Goal: Task Accomplishment & Management: Manage account settings

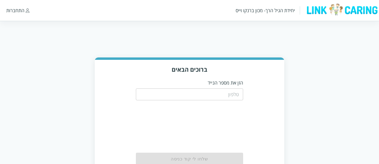
click at [230, 98] on input "tel" at bounding box center [189, 95] width 107 height 12
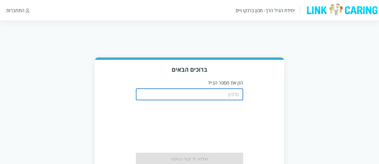
type input "0544499999"
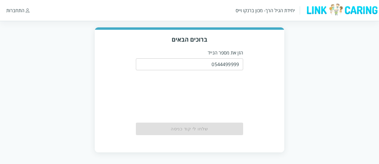
scroll to position [30, 0]
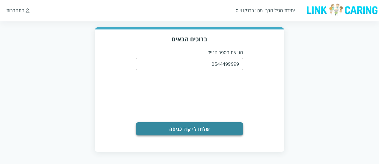
click at [217, 124] on button "שלחו לי קוד כניסה" at bounding box center [189, 129] width 107 height 13
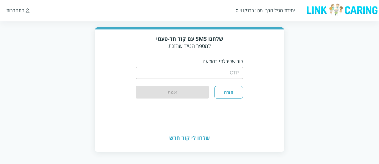
click at [193, 77] on input "string" at bounding box center [189, 73] width 107 height 12
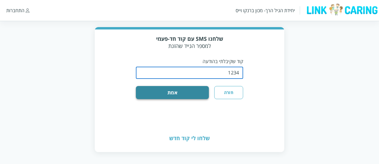
type input "1234"
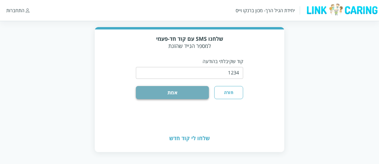
click at [201, 90] on button "אמת" at bounding box center [172, 92] width 73 height 13
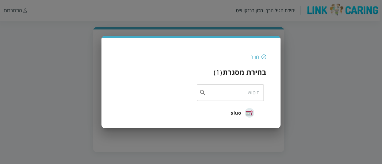
click at [237, 113] on span "sluo" at bounding box center [235, 112] width 10 height 7
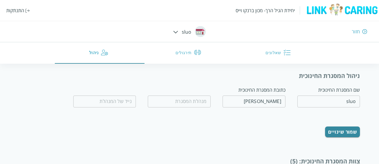
click at [274, 58] on button "שאלונים" at bounding box center [280, 52] width 90 height 21
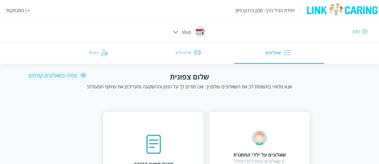
click at [92, 51] on button "ניהול" at bounding box center [100, 52] width 90 height 21
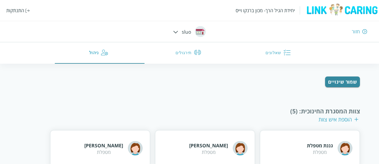
scroll to position [60, 0]
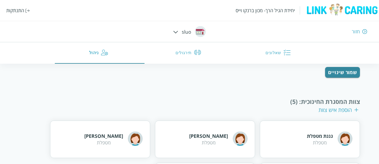
click at [340, 113] on div "הוספת איש צוות" at bounding box center [339, 109] width 40 height 7
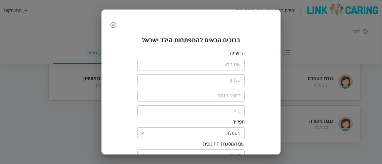
click at [214, 64] on input "fullName" at bounding box center [190, 65] width 107 height 12
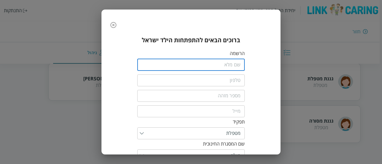
click at [332, 81] on div "ברוכים הבאים להתפתחות הילד ישראל הרשמה ​ ​ ​ ​ תפקיד ​ שם המסגרת החינוכית ​ כית…" at bounding box center [191, 82] width 382 height 164
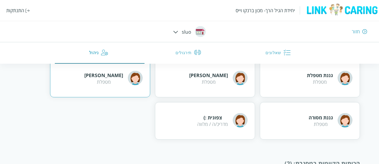
scroll to position [119, 0]
click at [110, 82] on div "מטפלת" at bounding box center [103, 81] width 39 height 7
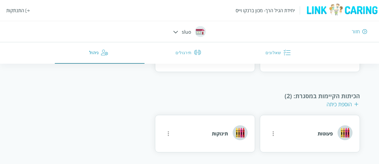
scroll to position [67, 0]
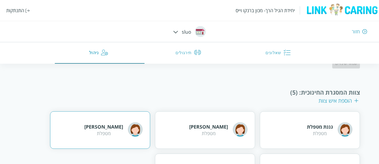
click at [134, 130] on img at bounding box center [135, 129] width 15 height 15
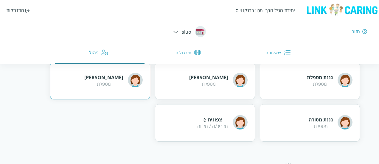
scroll to position [187, 0]
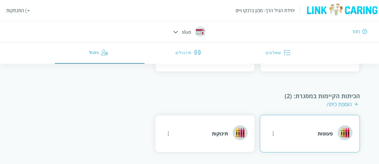
click at [319, 139] on div "פעוטות" at bounding box center [335, 134] width 35 height 16
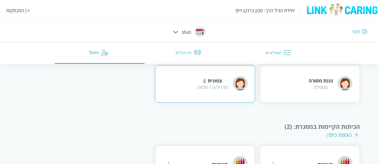
scroll to position [127, 0]
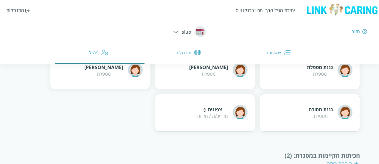
click at [278, 51] on button "שאלונים" at bounding box center [280, 52] width 90 height 21
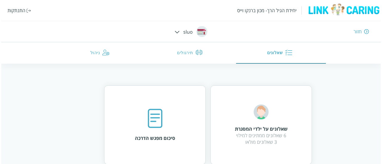
scroll to position [60, 0]
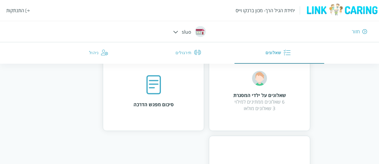
click at [19, 9] on div "התנתקות" at bounding box center [15, 10] width 18 height 7
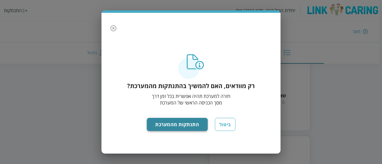
click at [182, 125] on button "התנתקות מהמערכת" at bounding box center [177, 124] width 61 height 13
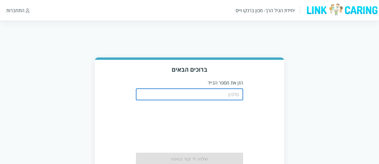
drag, startPoint x: 217, startPoint y: 96, endPoint x: 224, endPoint y: 103, distance: 9.9
click at [217, 96] on input "tel" at bounding box center [189, 95] width 107 height 12
type input "0544499998"
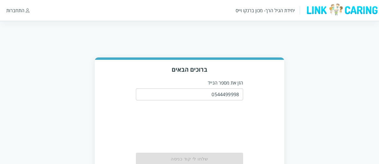
scroll to position [30, 0]
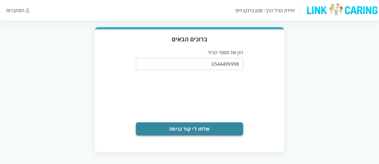
click at [216, 130] on button "שלחו לי קוד כניסה" at bounding box center [189, 129] width 107 height 13
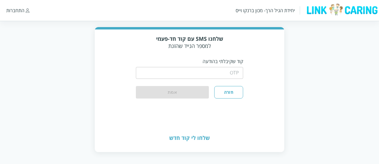
click at [195, 80] on div "​" at bounding box center [189, 73] width 107 height 16
click at [191, 76] on input "string" at bounding box center [189, 73] width 107 height 12
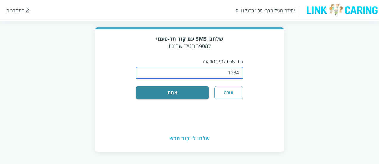
type input "1234"
click at [136, 86] on button "אמת" at bounding box center [172, 92] width 73 height 13
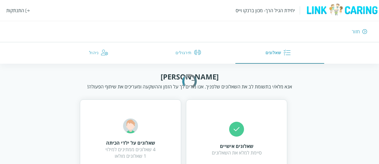
click at [131, 73] on div "[PERSON_NAME] מלא/י [PERSON_NAME] את השאלונים שלפניך. אנו מודים לך על הזמן וההש…" at bounding box center [189, 81] width 290 height 18
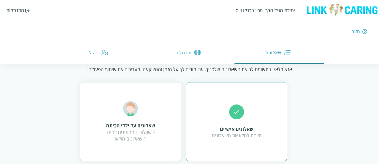
scroll to position [26, 0]
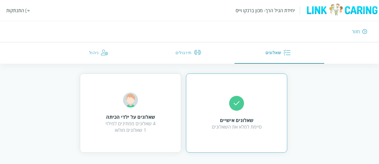
click at [249, 95] on div "שאלונים אישיים סיימת למלא את השאלונים" at bounding box center [236, 113] width 101 height 79
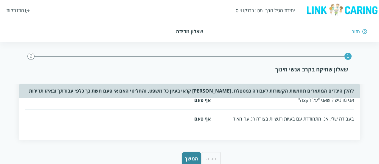
scroll to position [321, 0]
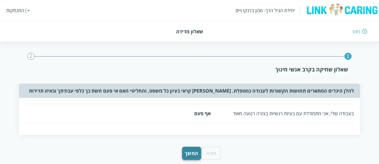
click at [186, 147] on button "המשך" at bounding box center [191, 153] width 19 height 13
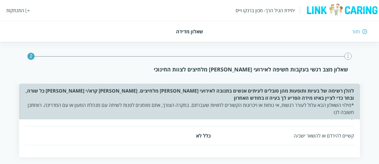
scroll to position [424, 0]
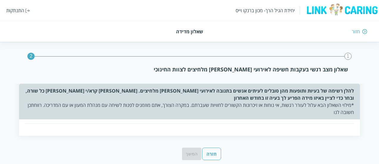
click at [359, 31] on div "חזור" at bounding box center [356, 31] width 8 height 7
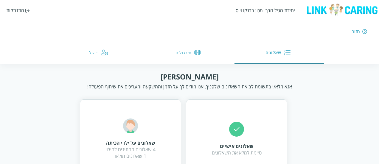
click at [102, 58] on button "ניהול" at bounding box center [100, 52] width 90 height 21
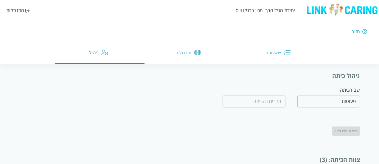
click at [337, 106] on input "פעוטות" at bounding box center [329, 102] width 63 height 12
click at [182, 61] on button "תירגולים" at bounding box center [190, 52] width 90 height 21
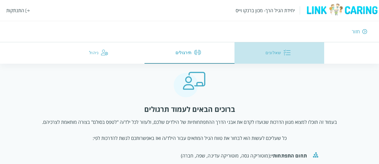
click at [272, 51] on button "שאלונים" at bounding box center [280, 52] width 90 height 21
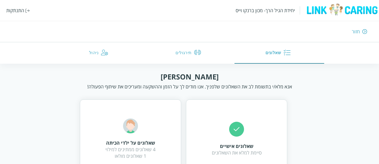
click at [359, 29] on div "חזור" at bounding box center [356, 31] width 8 height 7
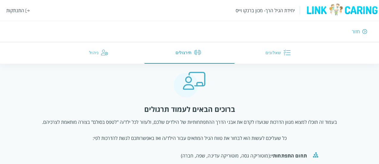
click at [366, 30] on img at bounding box center [364, 31] width 5 height 5
click at [353, 34] on div "חזור" at bounding box center [356, 31] width 8 height 7
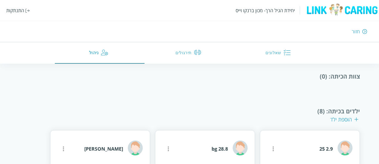
scroll to position [119, 0]
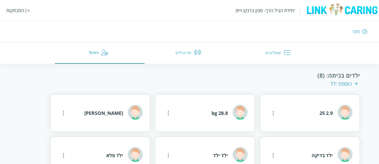
click at [361, 30] on div "חזור" at bounding box center [274, 31] width 185 height 7
click at [363, 33] on img at bounding box center [364, 31] width 5 height 5
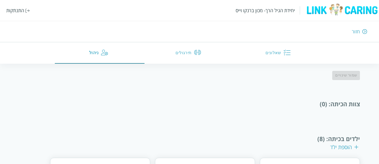
scroll to position [60, 0]
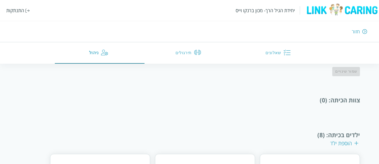
click at [338, 98] on div "צוות הכיתה : (0)" at bounding box center [189, 100] width 341 height 8
click at [25, 14] on div "יחידת הגיל הרך- מכון ברנקו וייס התנתקות" at bounding box center [189, 10] width 379 height 21
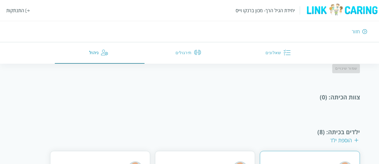
scroll to position [89, 0]
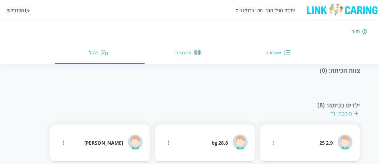
click at [335, 85] on div "ניהול כיתה שם הכיתה פעוטות ​ ​ שמור שינויים צוות הכיתה : (0) ילדים בכיתה : (8) …" at bounding box center [189, 114] width 341 height 264
click at [338, 74] on div "צוות הכיתה : (0)" at bounding box center [189, 70] width 341 height 8
click at [18, 12] on div "התנתקות" at bounding box center [15, 10] width 18 height 7
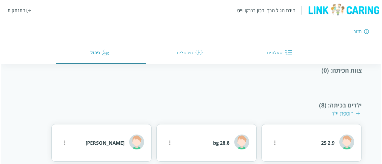
scroll to position [33, 0]
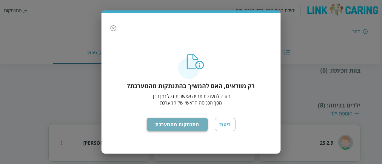
click at [182, 121] on button "התנתקות מהמערכת" at bounding box center [177, 124] width 61 height 13
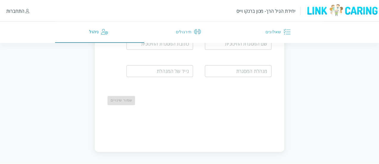
scroll to position [30, 0]
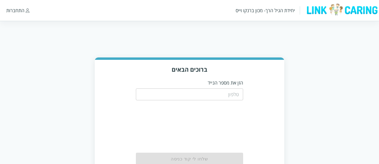
scroll to position [30, 0]
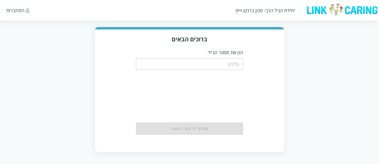
click at [180, 62] on input "tel" at bounding box center [189, 64] width 107 height 12
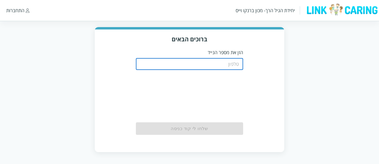
type input "0544499999"
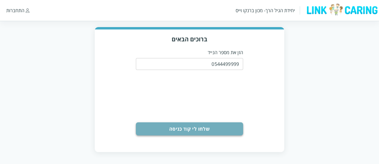
click at [227, 128] on button "שלחו לי קוד כניסה" at bounding box center [189, 129] width 107 height 13
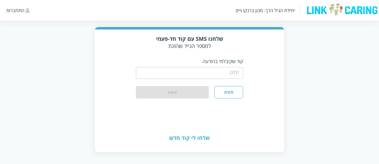
click at [216, 69] on input "string" at bounding box center [189, 73] width 107 height 12
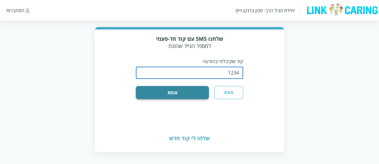
type input "1234"
click at [203, 94] on button "אמת" at bounding box center [172, 92] width 73 height 13
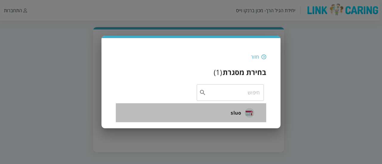
click at [238, 109] on span "sluo" at bounding box center [235, 112] width 10 height 7
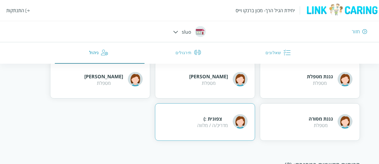
scroll to position [120, 0]
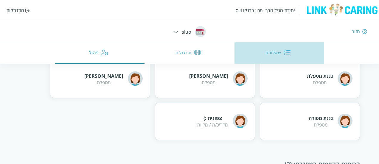
click at [273, 49] on button "שאלונים" at bounding box center [280, 52] width 90 height 21
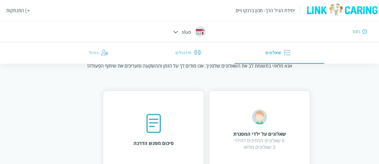
scroll to position [30, 0]
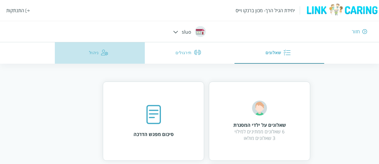
click at [98, 54] on button "ניהול" at bounding box center [100, 52] width 90 height 21
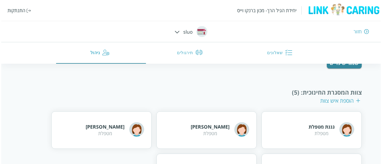
scroll to position [60, 0]
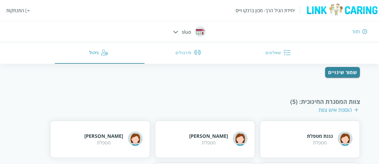
click at [345, 109] on div "הוספת איש צוות" at bounding box center [339, 109] width 40 height 7
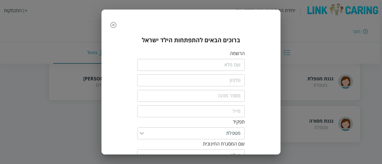
click at [231, 63] on input "fullName" at bounding box center [190, 65] width 107 height 12
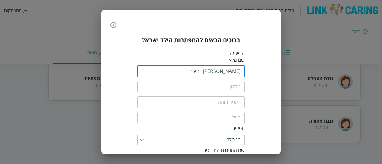
type input "רוני בדיקה"
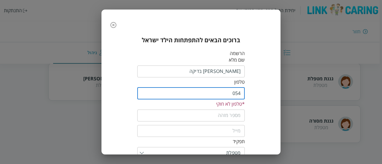
type input "0544499998"
click at [237, 109] on input "text" at bounding box center [190, 109] width 107 height 12
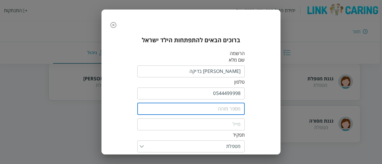
type input "11111"
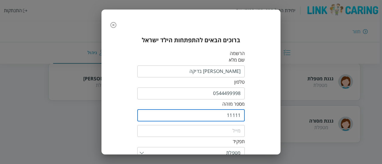
click at [242, 132] on input "email" at bounding box center [190, 131] width 107 height 12
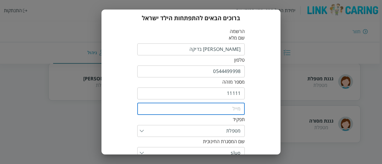
scroll to position [30, 0]
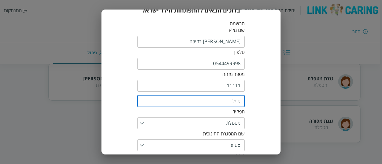
type input "ronim1234@gmail.com"
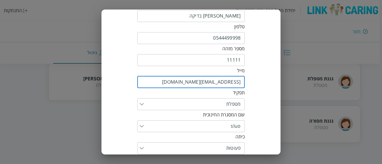
scroll to position [85, 0]
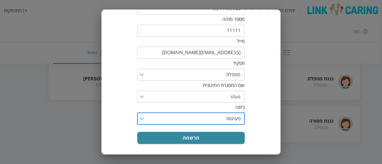
click at [233, 122] on input "list" at bounding box center [192, 119] width 97 height 12
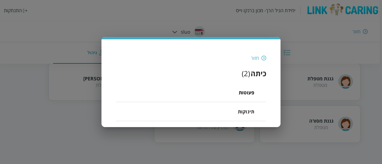
click at [233, 122] on div "חזור כיתה ( 2 ) פעוטות תינוקות" at bounding box center [190, 83] width 179 height 88
click at [244, 112] on span "תינוקות" at bounding box center [246, 111] width 16 height 7
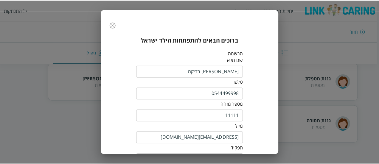
scroll to position [85, 0]
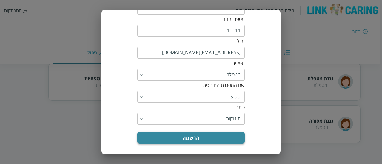
click at [234, 139] on button "הרשמה" at bounding box center [190, 138] width 107 height 12
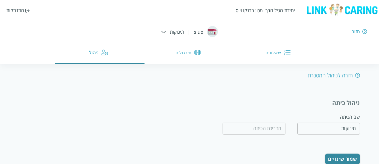
click at [169, 31] on div "יחידת הגיל הרך- מכון ברנקו וייס התנתקות חזור sluo | תינוקות שאלונים תירגולים ני…" at bounding box center [189, 32] width 379 height 64
click at [162, 30] on div at bounding box center [163, 31] width 5 height 7
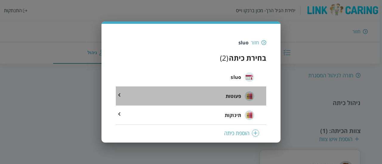
click at [228, 98] on span "פעוטות" at bounding box center [233, 96] width 16 height 7
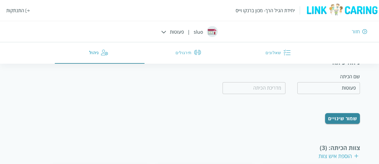
scroll to position [19, 0]
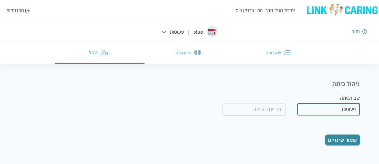
click at [331, 110] on input "פעוטות" at bounding box center [329, 110] width 63 height 12
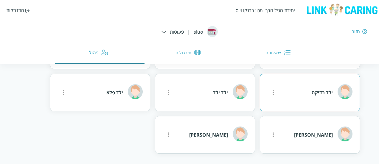
scroll to position [258, 0]
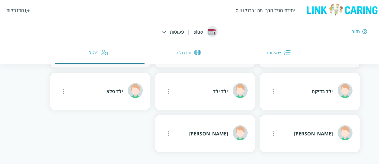
click at [168, 31] on div "יחידת הגיל הרך- מכון ברנקו וייס התנתקות חזור sluo | פעוטות שאלונים תירגולים ניה…" at bounding box center [189, 32] width 379 height 64
click at [164, 30] on div at bounding box center [163, 31] width 5 height 7
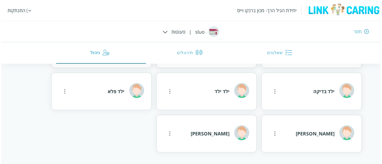
scroll to position [200, 0]
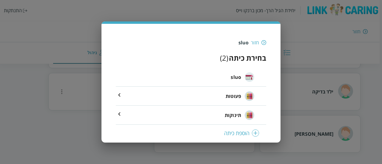
click at [236, 114] on span "תינוקות" at bounding box center [232, 115] width 16 height 7
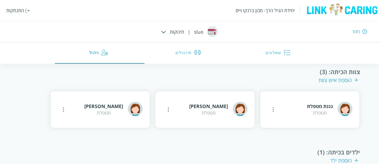
scroll to position [173, 0]
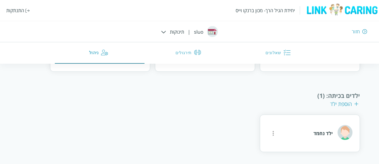
click at [13, 10] on div "התנתקות" at bounding box center [15, 10] width 18 height 7
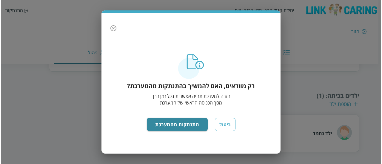
scroll to position [116, 0]
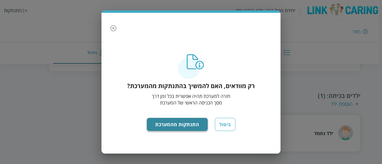
click at [186, 123] on button "התנתקות מהמערכת" at bounding box center [177, 124] width 61 height 13
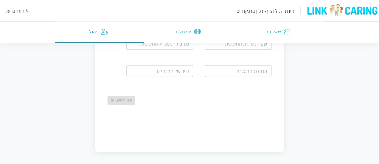
scroll to position [30, 0]
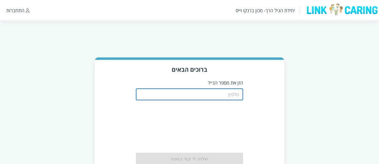
scroll to position [30, 0]
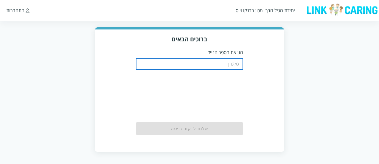
type input "0544499998"
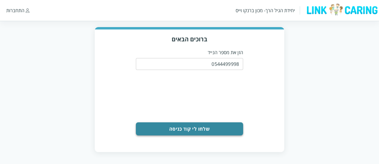
click at [233, 125] on button "שלחו לי קוד כניסה" at bounding box center [189, 129] width 107 height 13
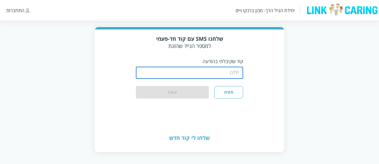
click at [209, 78] on input "string" at bounding box center [189, 73] width 107 height 12
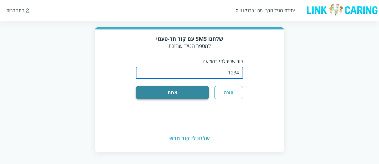
type input "1234"
click at [202, 89] on button "אמת" at bounding box center [172, 92] width 73 height 13
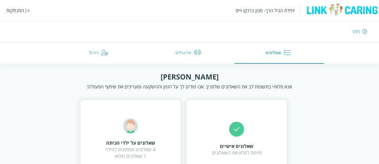
click at [20, 11] on div "התנתקות" at bounding box center [15, 10] width 18 height 7
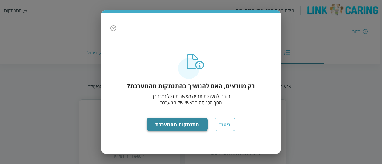
click at [177, 127] on button "התנתקות מהמערכת" at bounding box center [177, 124] width 61 height 13
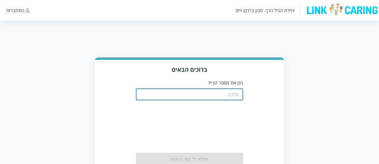
click at [216, 97] on input "tel" at bounding box center [189, 95] width 107 height 12
drag, startPoint x: 237, startPoint y: 95, endPoint x: 244, endPoint y: 96, distance: 7.1
click at [244, 96] on div "ברוכים הבאים הזן את מספר הנייד 0544499998 ​ שלחו לי קוד כניסה" at bounding box center [190, 121] width 190 height 122
type input "0544499999"
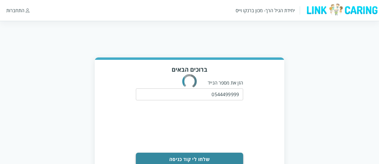
click at [206, 154] on button "שלחו לי קוד כניסה" at bounding box center [189, 159] width 107 height 13
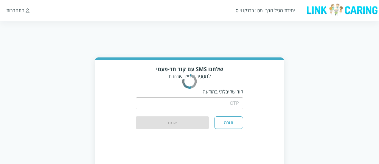
click at [191, 101] on icon "color-ring-loading" at bounding box center [190, 81] width 24 height 45
click at [227, 110] on div "​" at bounding box center [189, 103] width 107 height 16
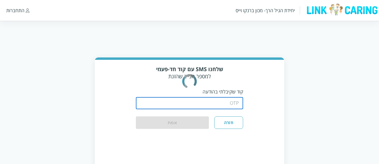
click at [226, 108] on input "string" at bounding box center [189, 103] width 107 height 12
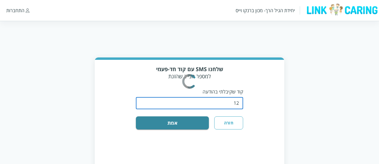
type input "123"
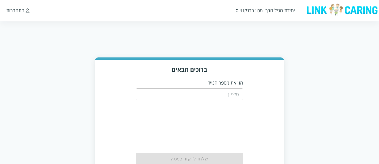
click at [224, 99] on input "tel" at bounding box center [189, 95] width 107 height 12
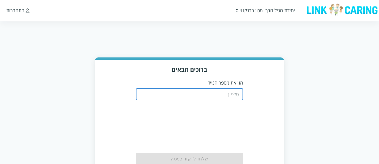
type input "0544499999"
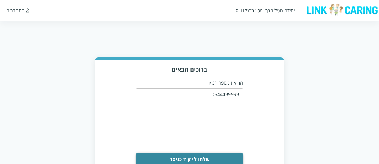
click at [228, 159] on button "שלחו לי קוד כניסה" at bounding box center [189, 159] width 107 height 13
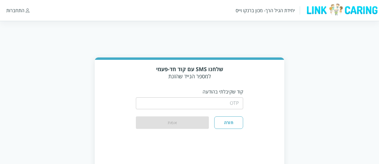
click at [217, 105] on input "string" at bounding box center [189, 103] width 107 height 12
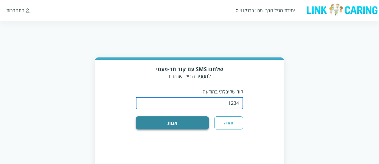
type input "1234"
click at [197, 126] on button "אמת" at bounding box center [172, 123] width 73 height 13
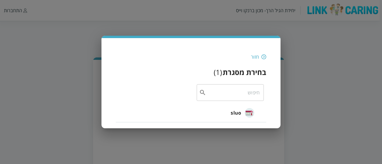
click at [237, 110] on span "sluo" at bounding box center [235, 112] width 10 height 7
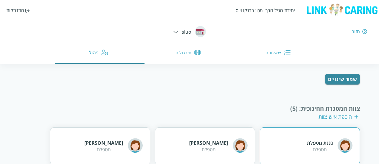
scroll to position [99, 0]
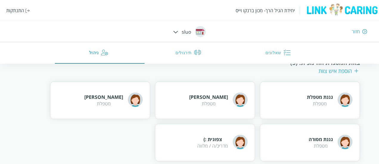
click at [333, 71] on div "הוספת איש צוות" at bounding box center [339, 70] width 40 height 7
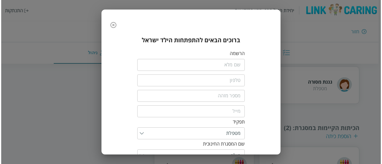
scroll to position [41, 0]
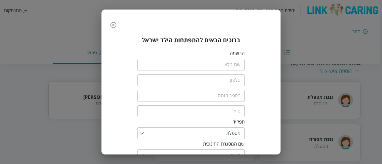
click at [229, 66] on input "fullName" at bounding box center [190, 65] width 107 height 12
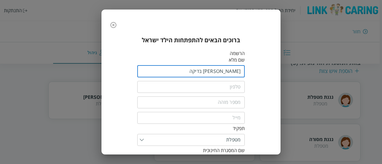
type input "[PERSON_NAME] בדיקה"
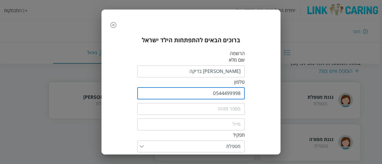
click at [239, 95] on input "0544499998" at bounding box center [190, 94] width 107 height 12
type input "0544499997"
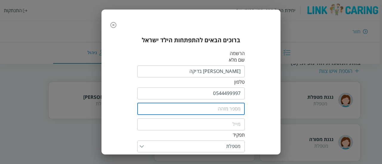
click at [238, 109] on input "text" at bounding box center [190, 109] width 107 height 12
type input "11111"
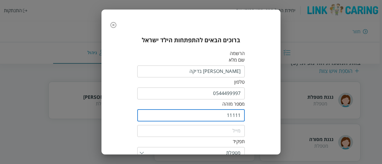
click at [230, 128] on input "email" at bounding box center [190, 131] width 107 height 12
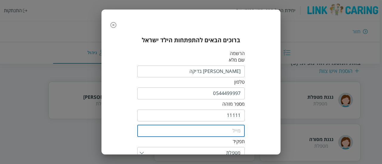
type input "ronim1234@gmail.com"
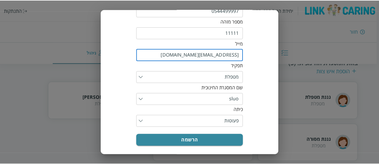
scroll to position [85, 0]
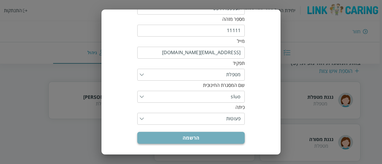
click at [235, 136] on button "הרשמה" at bounding box center [190, 138] width 107 height 12
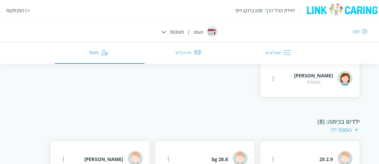
scroll to position [160, 0]
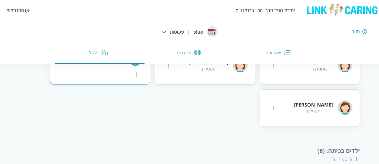
click at [133, 71] on icon "more" at bounding box center [136, 74] width 7 height 7
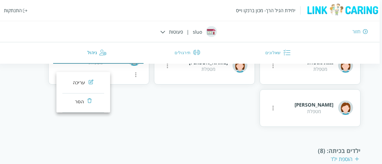
click at [197, 128] on div at bounding box center [191, 82] width 382 height 164
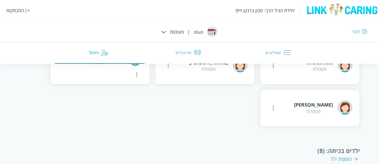
click at [17, 15] on div "יחידת הגיל הרך- מכון ברנקו וייס התנתקות" at bounding box center [189, 10] width 379 height 21
click at [16, 13] on div "התנתקות" at bounding box center [15, 10] width 18 height 7
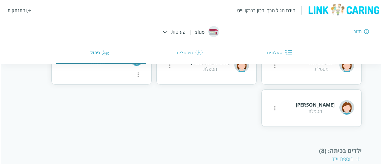
scroll to position [103, 0]
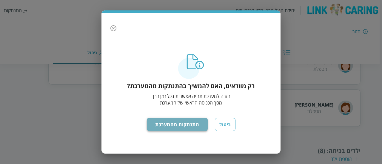
click at [177, 125] on button "התנתקות מהמערכת" at bounding box center [177, 124] width 61 height 13
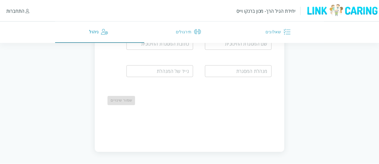
scroll to position [30, 0]
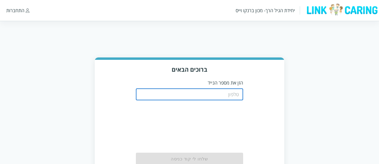
scroll to position [30, 0]
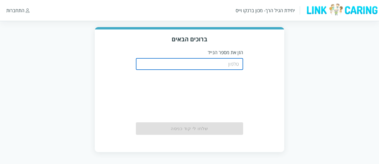
click at [184, 69] on input "tel" at bounding box center [189, 64] width 107 height 12
type input "0544499997"
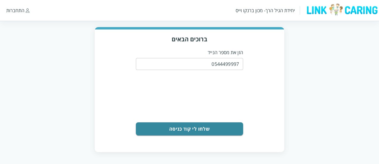
click at [225, 128] on div "שלחו לי קוד כניסה" at bounding box center [189, 129] width 107 height 13
click at [225, 128] on button "שלחו לי קוד כניסה" at bounding box center [189, 129] width 107 height 13
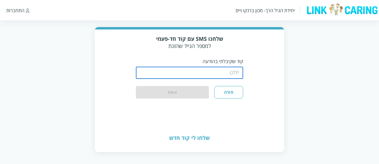
click at [163, 76] on input "string" at bounding box center [189, 73] width 107 height 12
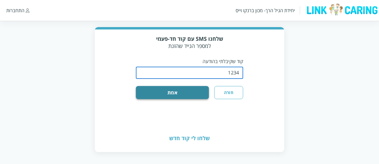
type input "1234"
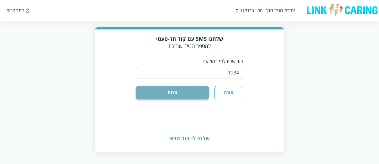
click at [173, 95] on button "אמת" at bounding box center [172, 92] width 73 height 13
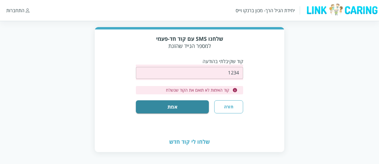
click at [235, 109] on button "חזרה" at bounding box center [228, 106] width 29 height 13
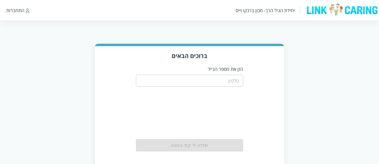
scroll to position [0, 0]
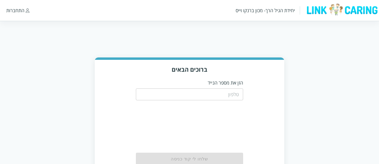
click at [185, 88] on div "​" at bounding box center [189, 94] width 107 height 16
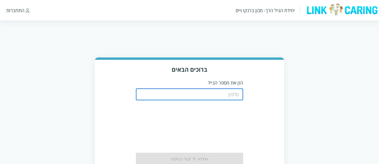
drag, startPoint x: 186, startPoint y: 89, endPoint x: 190, endPoint y: 91, distance: 4.8
click at [186, 89] on input "tel" at bounding box center [189, 95] width 107 height 12
type input "0544499998"
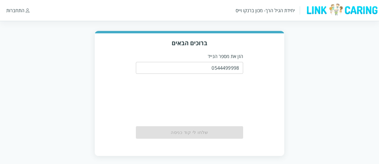
scroll to position [30, 0]
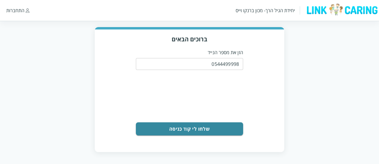
click at [219, 125] on button "שלחו לי קוד כניסה" at bounding box center [189, 129] width 107 height 13
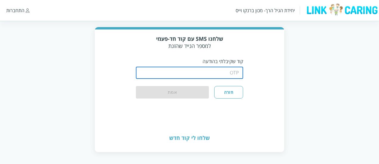
click at [202, 69] on input "string" at bounding box center [189, 73] width 107 height 12
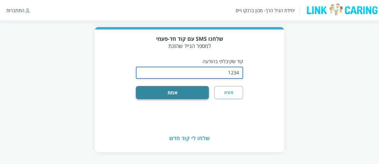
type input "1234"
click at [205, 86] on button "אמת" at bounding box center [172, 92] width 73 height 13
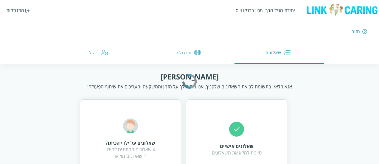
scroll to position [26, 0]
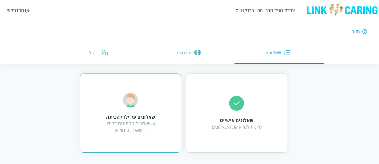
click at [152, 103] on div "שאלונים על ילדי הכיתה 4 שאלונים ממתינים למילוי 1 שאלונים מולאו" at bounding box center [131, 113] width 50 height 41
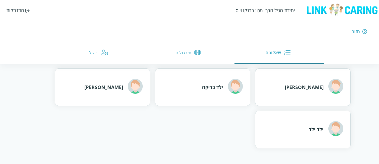
scroll to position [60, 0]
click at [207, 91] on div "ילד בדיקה" at bounding box center [222, 87] width 41 height 16
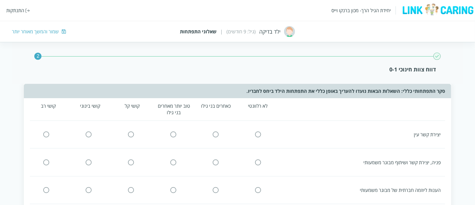
click at [44, 31] on div "שמור והמשך מאוחר יותר" at bounding box center [35, 31] width 47 height 7
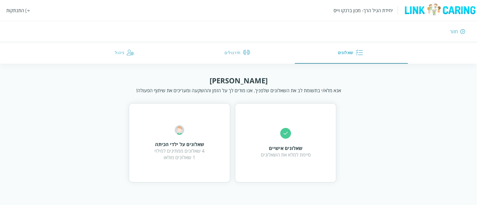
click at [240, 48] on button "תירגולים" at bounding box center [238, 52] width 113 height 21
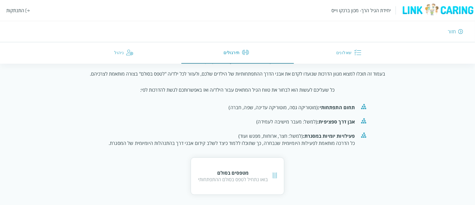
scroll to position [54, 0]
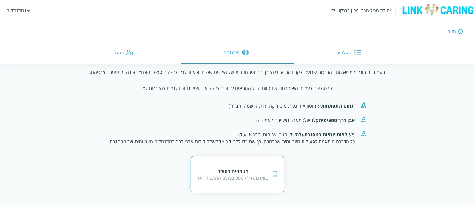
click at [239, 164] on div "מטפסים בסולם" at bounding box center [233, 171] width 70 height 7
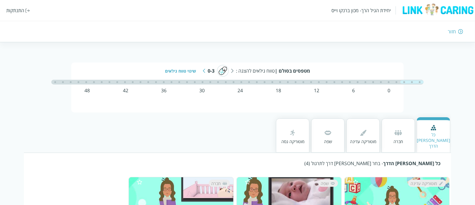
drag, startPoint x: 216, startPoint y: 89, endPoint x: 215, endPoint y: 80, distance: 8.5
click at [216, 86] on div "מטפסים בסולם | טווח גילאים להצגה : 0-3 שינוי טווח גילאים 0 6 12 18 24 30 36 42 …" at bounding box center [237, 88] width 332 height 50
click at [215, 80] on div at bounding box center [190, 82] width 93 height 5
click at [201, 71] on div "מטפסים בסולם | טווח גילאים להצגה : 0-3 שינוי טווח גילאים" at bounding box center [237, 71] width 299 height 12
click at [204, 71] on img at bounding box center [204, 71] width 2 height 4
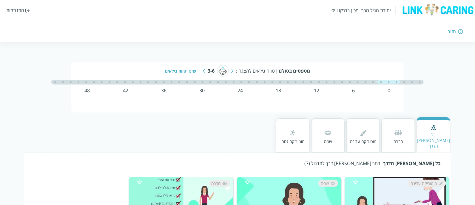
click at [233, 72] on img at bounding box center [232, 71] width 2 height 4
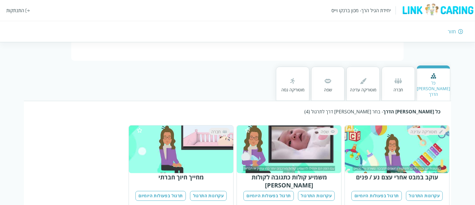
scroll to position [37, 0]
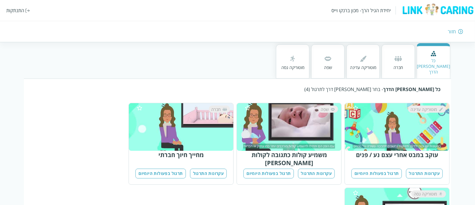
click at [379, 58] on div "חברה" at bounding box center [397, 61] width 33 height 34
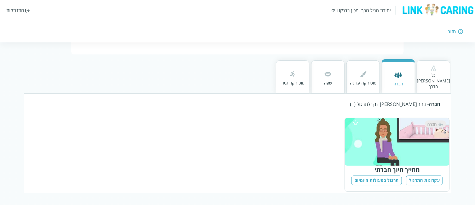
scroll to position [52, 0]
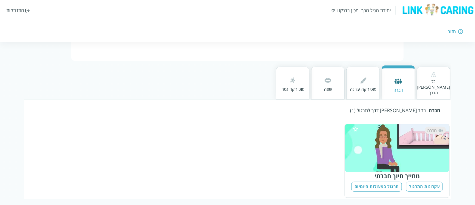
click at [371, 90] on div "מוטוריקה עדינה" at bounding box center [362, 83] width 33 height 33
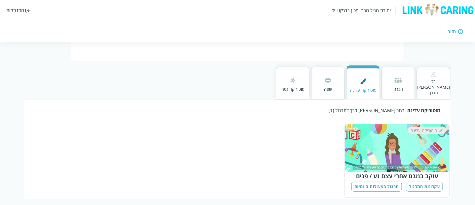
click at [334, 88] on div "שפה" at bounding box center [327, 83] width 33 height 33
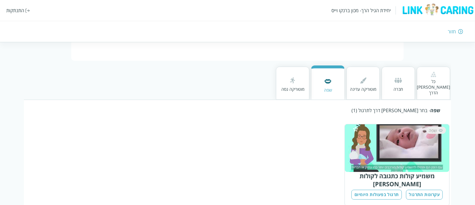
click at [298, 86] on div "מוטוריקה גסה" at bounding box center [292, 89] width 23 height 6
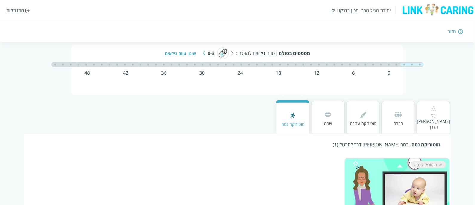
scroll to position [0, 0]
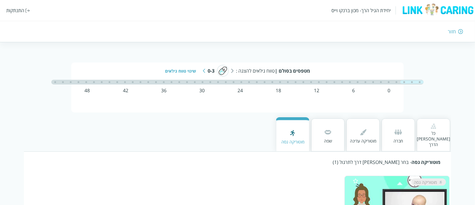
click at [202, 69] on div "מטפסים בסולם | טווח גילאים להצגה : 0-3 שינוי טווח גילאים" at bounding box center [237, 71] width 299 height 12
click at [206, 73] on div "מטפסים בסולם | טווח גילאים להצגה : 0-3 שינוי טווח גילאים" at bounding box center [237, 71] width 299 height 12
click at [204, 71] on img at bounding box center [204, 71] width 2 height 4
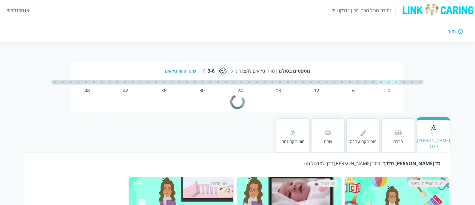
click at [204, 71] on img at bounding box center [204, 71] width 2 height 4
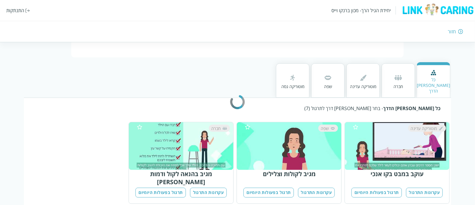
scroll to position [37, 0]
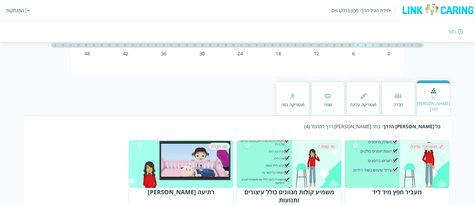
click at [379, 89] on div "חברה" at bounding box center [397, 99] width 33 height 34
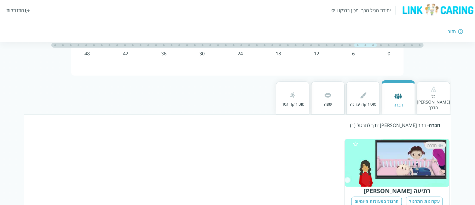
click at [361, 97] on div at bounding box center [363, 96] width 26 height 11
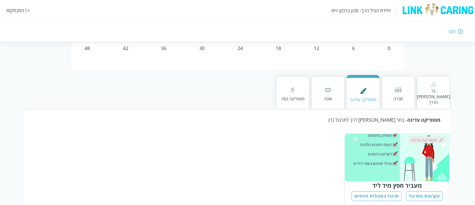
scroll to position [52, 0]
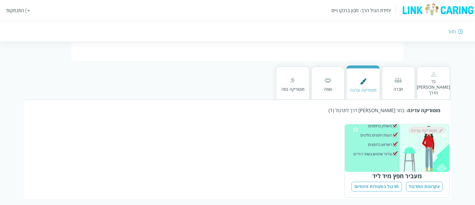
click at [297, 78] on img at bounding box center [293, 81] width 10 height 10
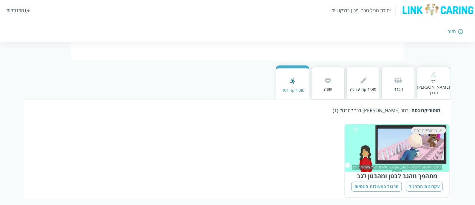
click at [379, 79] on div "כל אבני הדרך" at bounding box center [432, 83] width 33 height 33
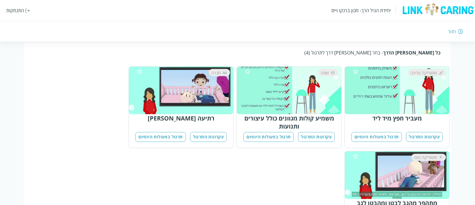
scroll to position [135, 0]
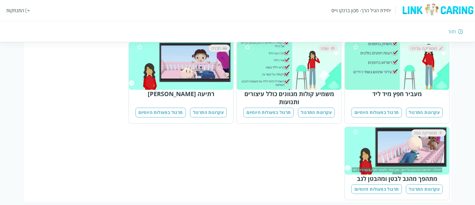
click at [316, 108] on button "עקרונות התרגול" at bounding box center [316, 113] width 37 height 10
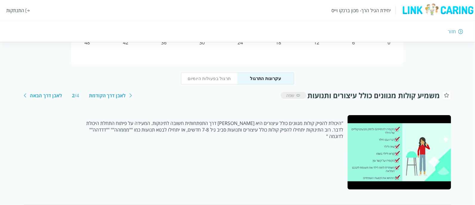
scroll to position [37, 0]
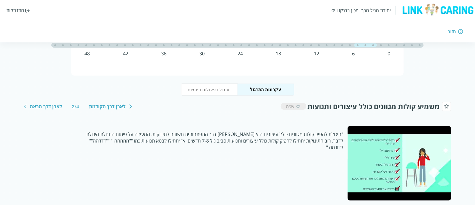
click at [203, 92] on button "תרגול בפעולות היומיום" at bounding box center [209, 90] width 57 height 12
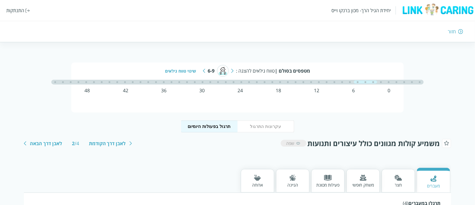
click at [230, 69] on div "מטפסים בסולם | טווח גילאים להצגה : 6-9 שינוי טווח גילאים" at bounding box center [237, 71] width 299 height 12
click at [233, 71] on img at bounding box center [232, 71] width 2 height 4
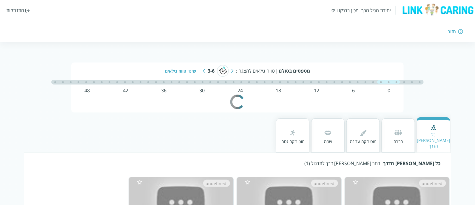
click at [233, 71] on img at bounding box center [232, 71] width 2 height 4
click at [203, 72] on img at bounding box center [204, 71] width 2 height 4
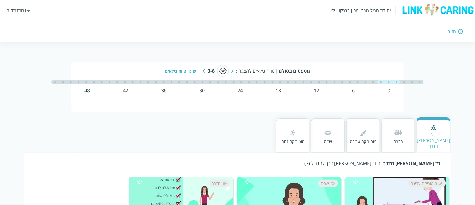
click at [204, 70] on img at bounding box center [204, 71] width 2 height 4
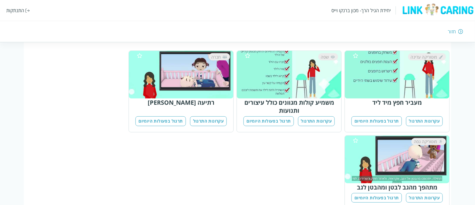
scroll to position [135, 0]
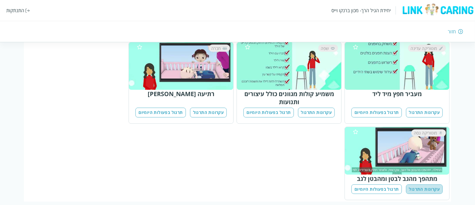
click at [379, 164] on button "עקרונות התרגול" at bounding box center [424, 190] width 37 height 10
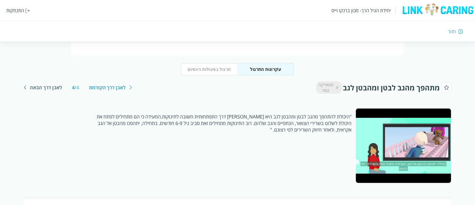
scroll to position [74, 0]
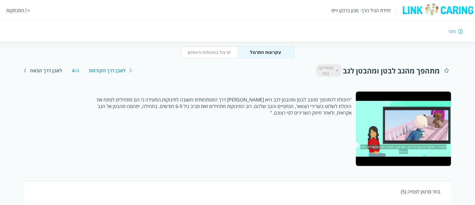
click at [101, 69] on div "לאבן דרך הקודמת" at bounding box center [107, 70] width 37 height 7
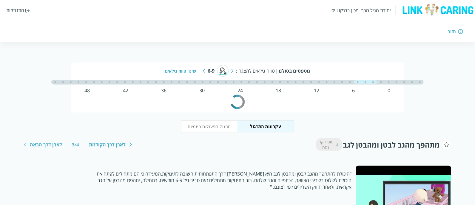
scroll to position [37, 0]
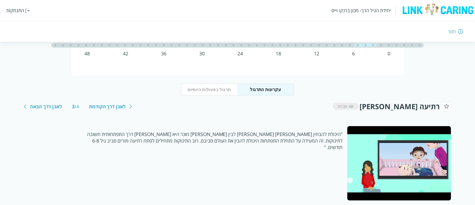
click at [100, 103] on div "לאבן דרך הקודמת" at bounding box center [107, 106] width 37 height 7
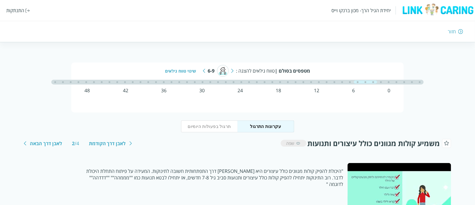
click at [110, 140] on div "לאבן דרך הקודמת" at bounding box center [107, 143] width 37 height 7
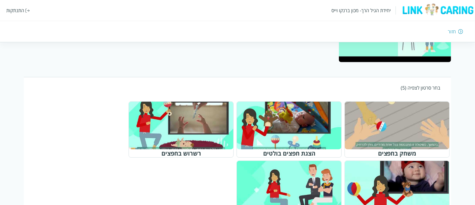
scroll to position [204, 0]
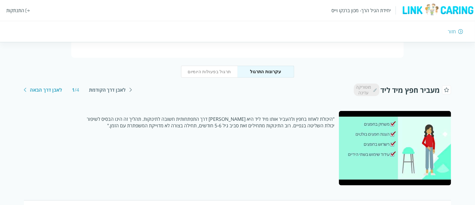
click at [213, 70] on button "תרגול בפעולות היומיום" at bounding box center [209, 72] width 57 height 12
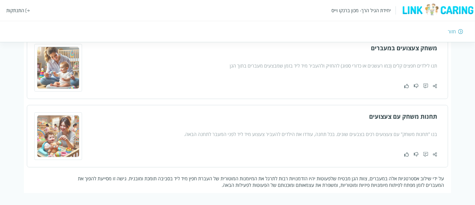
scroll to position [104, 0]
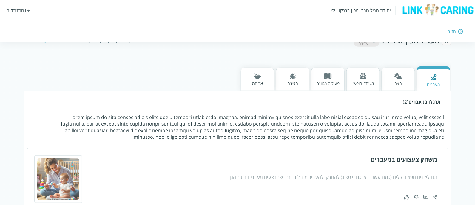
click at [379, 75] on img at bounding box center [398, 76] width 8 height 6
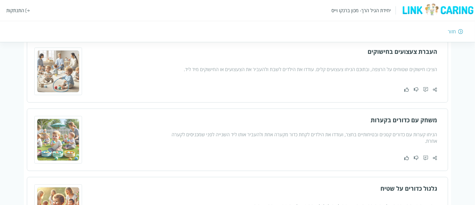
scroll to position [253, 0]
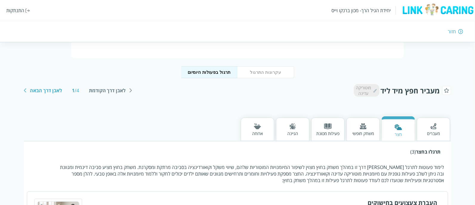
click at [354, 130] on div at bounding box center [362, 126] width 21 height 7
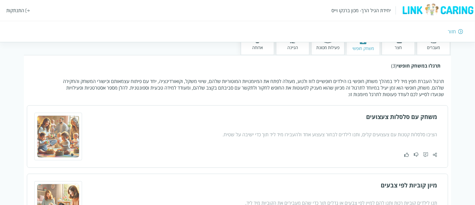
scroll to position [129, 0]
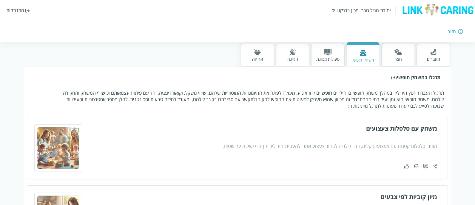
click at [249, 60] on div "ארוחה" at bounding box center [257, 55] width 33 height 24
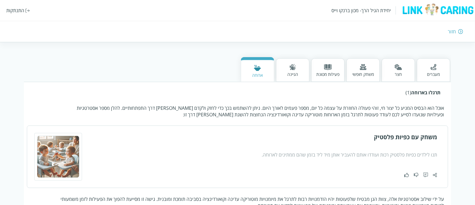
scroll to position [97, 0]
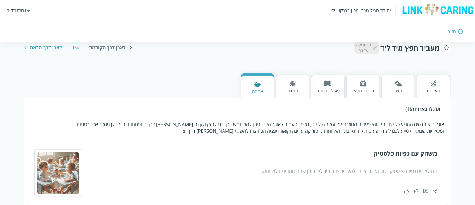
click at [289, 91] on div "הגיינה" at bounding box center [292, 91] width 11 height 6
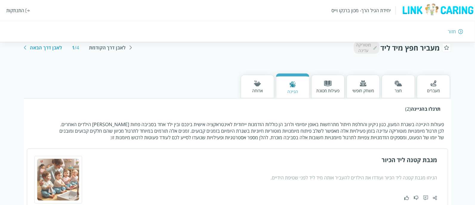
scroll to position [0, 0]
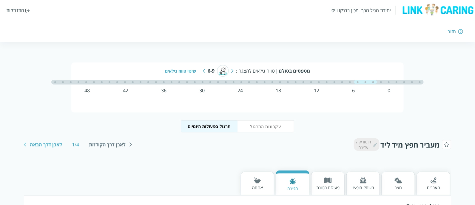
click at [46, 144] on div "לאבן דרך הבאה" at bounding box center [46, 145] width 32 height 7
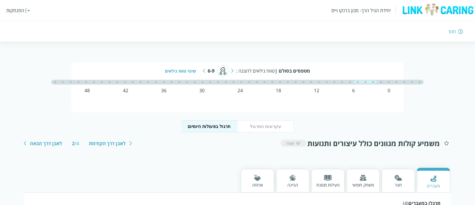
click at [49, 144] on div "לאבן דרך הבאה" at bounding box center [46, 143] width 32 height 7
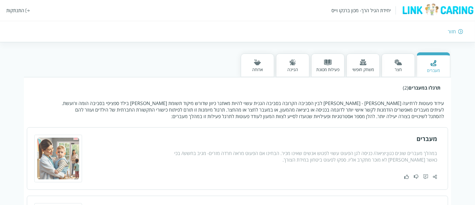
scroll to position [95, 0]
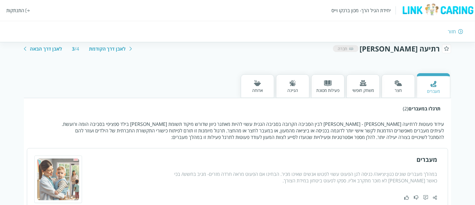
click at [264, 94] on div "ארוחה" at bounding box center [257, 87] width 33 height 24
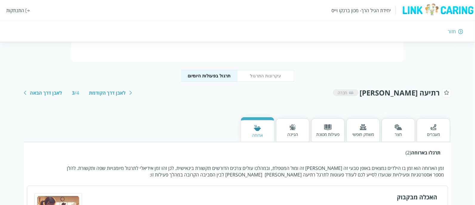
click at [304, 128] on div "הגיינה" at bounding box center [292, 131] width 33 height 24
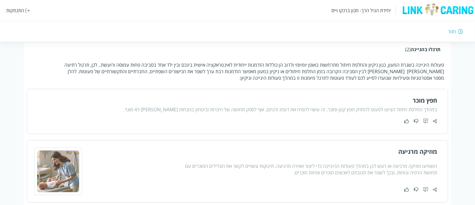
scroll to position [78, 0]
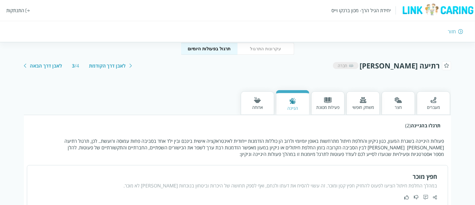
click at [49, 65] on div "לאבן דרך הבאה" at bounding box center [46, 66] width 32 height 7
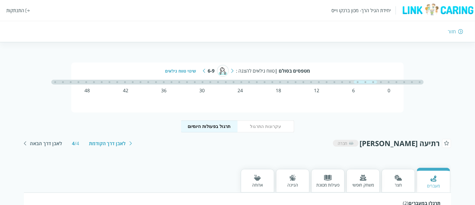
click at [51, 145] on div "לאבן דרך הבאה" at bounding box center [46, 143] width 32 height 7
click at [100, 146] on div "לאבן דרך הקודמת" at bounding box center [107, 143] width 37 height 7
click at [50, 142] on div "לאבן דרך הבאה" at bounding box center [46, 143] width 32 height 7
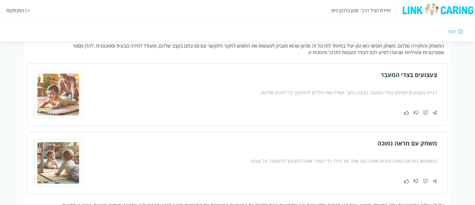
scroll to position [135, 0]
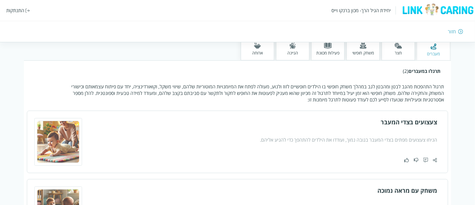
click at [379, 44] on div "חצר" at bounding box center [397, 49] width 33 height 24
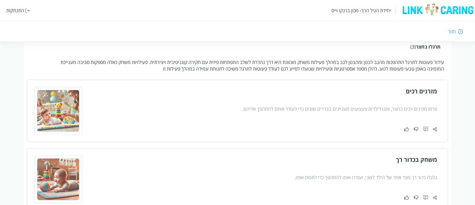
scroll to position [122, 0]
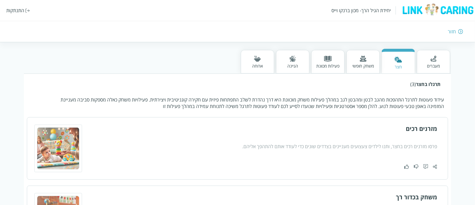
click at [371, 63] on div "משחק חופשי" at bounding box center [362, 66] width 21 height 6
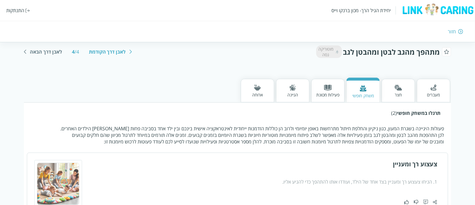
scroll to position [85, 0]
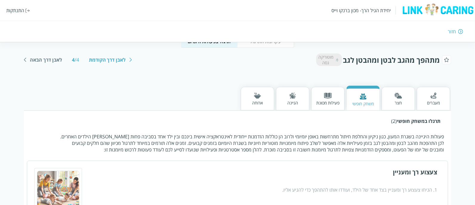
click at [331, 101] on div "פעילות מכוונת" at bounding box center [327, 103] width 23 height 6
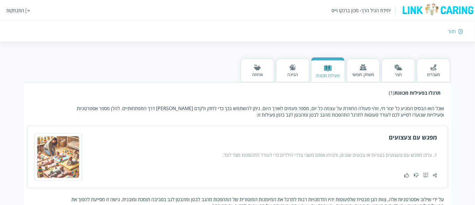
scroll to position [97, 0]
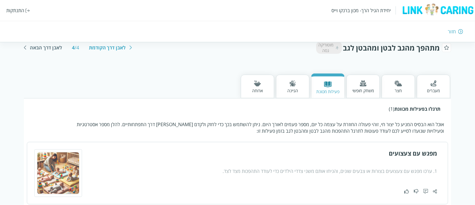
click at [317, 86] on div at bounding box center [327, 84] width 23 height 7
click at [295, 87] on div at bounding box center [292, 83] width 11 height 7
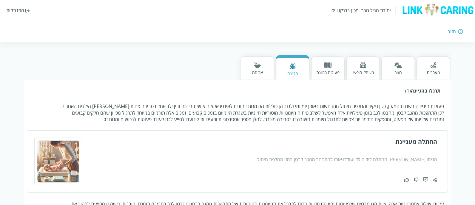
scroll to position [104, 0]
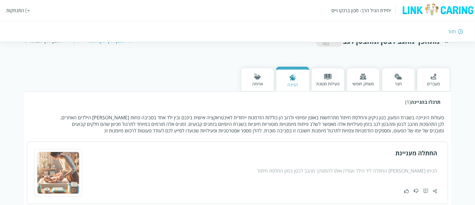
click at [259, 77] on img at bounding box center [257, 77] width 7 height 6
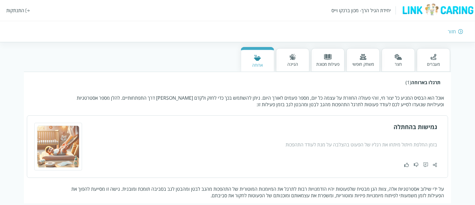
scroll to position [134, 0]
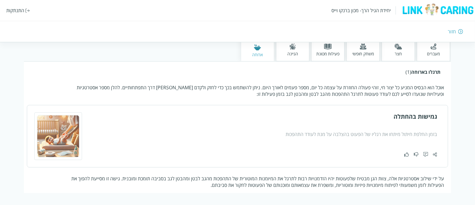
click at [264, 50] on div "ארוחה" at bounding box center [257, 49] width 33 height 25
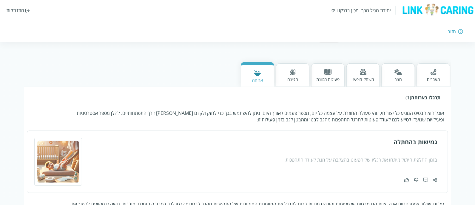
scroll to position [97, 0]
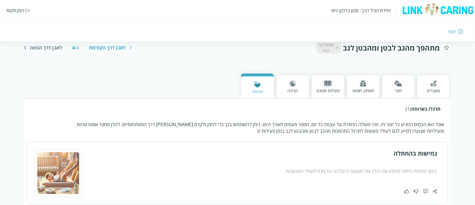
click at [292, 93] on div "הגיינה" at bounding box center [292, 91] width 11 height 6
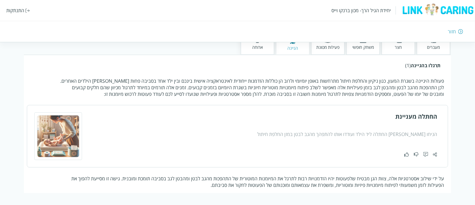
click at [270, 51] on div "ארוחה" at bounding box center [257, 43] width 33 height 24
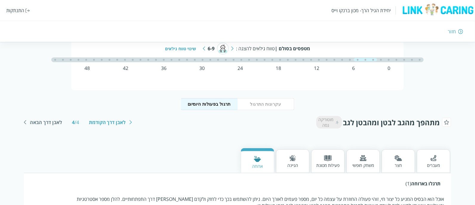
scroll to position [0, 0]
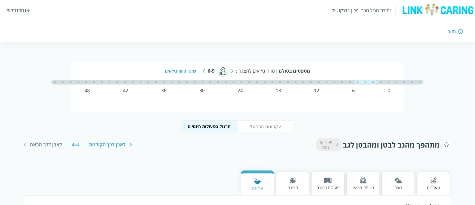
click at [232, 70] on img at bounding box center [232, 71] width 2 height 4
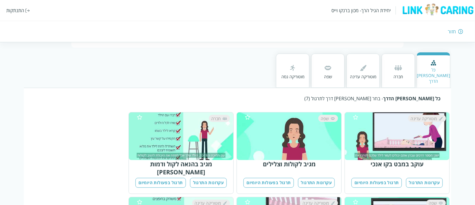
scroll to position [50, 0]
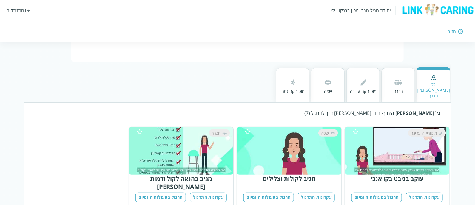
click at [379, 86] on div "חברה" at bounding box center [397, 85] width 33 height 34
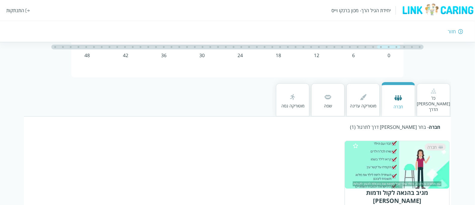
scroll to position [52, 0]
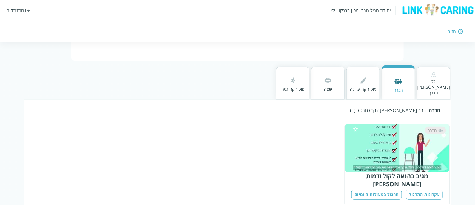
drag, startPoint x: 392, startPoint y: 181, endPoint x: 404, endPoint y: 179, distance: 11.8
click at [379, 164] on button "תרגול בפעולות היומיום" at bounding box center [376, 195] width 50 height 10
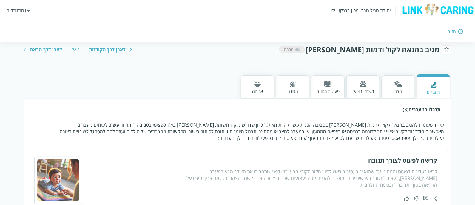
scroll to position [74, 0]
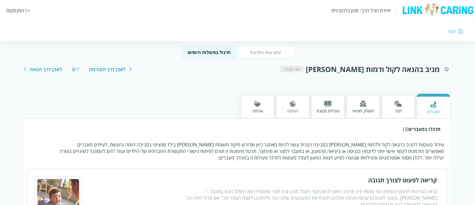
click at [332, 113] on div "פעילות מכוונת" at bounding box center [327, 111] width 23 height 6
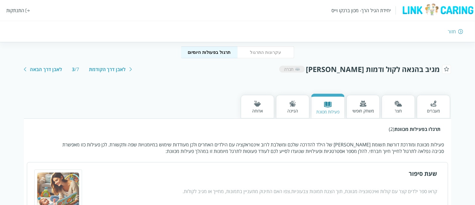
click at [44, 69] on div "לאבן דרך הבאה" at bounding box center [46, 69] width 32 height 7
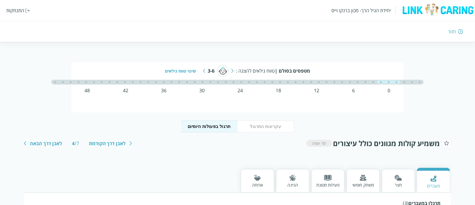
click at [45, 144] on div "לאבן דרך הבאה" at bounding box center [46, 143] width 32 height 7
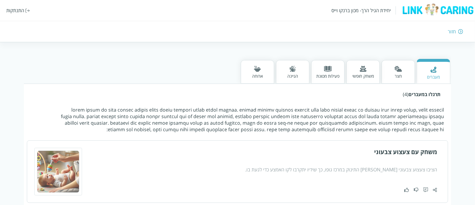
scroll to position [37, 0]
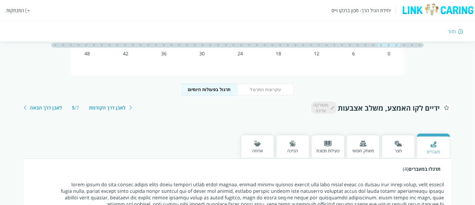
click at [46, 110] on div "לאבן דרך הבאה" at bounding box center [46, 108] width 32 height 7
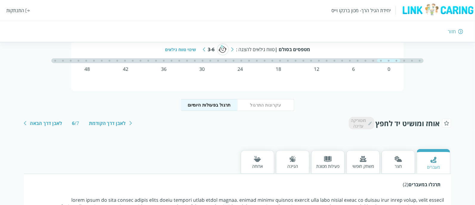
scroll to position [37, 0]
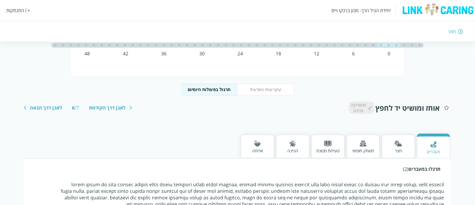
click at [44, 110] on div "לאבן דרך הבאה" at bounding box center [46, 108] width 32 height 7
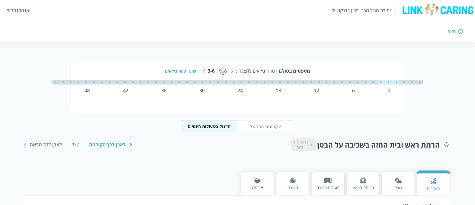
click at [379, 33] on div "חזור" at bounding box center [451, 31] width 8 height 7
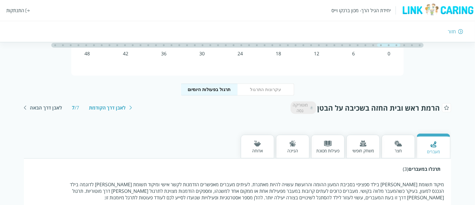
click at [379, 33] on div "חזור" at bounding box center [451, 31] width 8 height 7
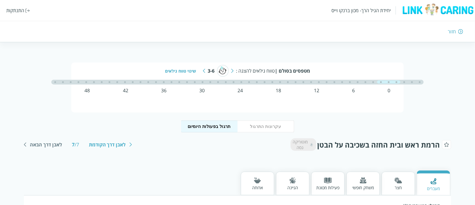
click at [379, 7] on img at bounding box center [437, 9] width 74 height 13
drag, startPoint x: 369, startPoint y: 1, endPoint x: 374, endPoint y: 11, distance: 11.2
click at [373, 8] on div "יחידת הגיל הרך- מכון ברנקו וייס התנתקות" at bounding box center [237, 10] width 475 height 21
click at [374, 11] on div "יחידת הגיל הרך- מכון ברנקו וייס" at bounding box center [360, 10] width 59 height 7
click at [379, 31] on img at bounding box center [460, 31] width 5 height 5
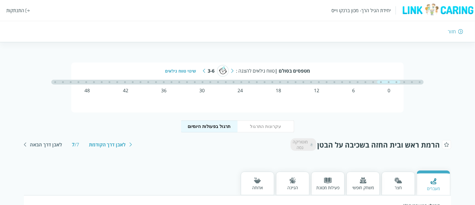
click at [379, 31] on img at bounding box center [460, 31] width 5 height 5
click at [379, 27] on div "יחידת הגיל הרך- מכון ברנקו וייס התנתקות חזור" at bounding box center [237, 21] width 475 height 42
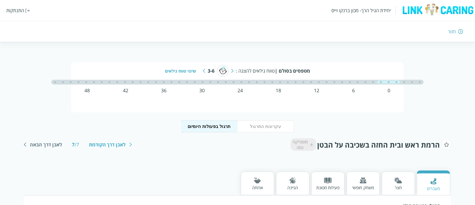
click at [379, 30] on div "חזור" at bounding box center [346, 31] width 233 height 7
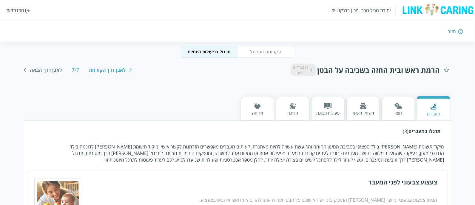
scroll to position [74, 0]
click at [379, 32] on div "חזור" at bounding box center [451, 31] width 8 height 7
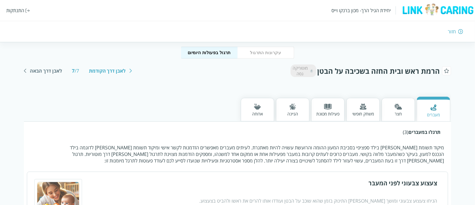
scroll to position [20, 0]
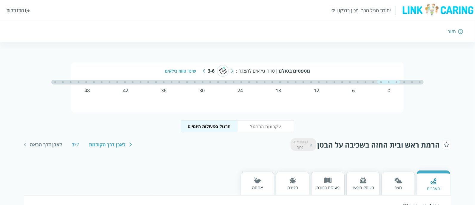
click at [460, 29] on img at bounding box center [460, 31] width 5 height 5
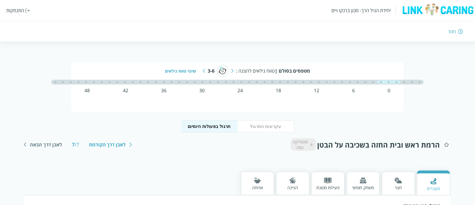
click at [460, 30] on img at bounding box center [460, 31] width 5 height 5
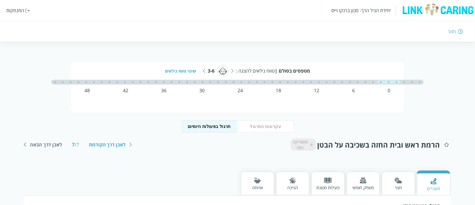
click at [460, 30] on img at bounding box center [460, 31] width 5 height 5
click at [459, 30] on img at bounding box center [460, 31] width 5 height 5
click at [448, 33] on div "חזור" at bounding box center [451, 31] width 8 height 7
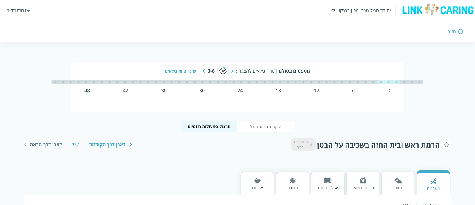
click at [24, 13] on div "התנתקות" at bounding box center [15, 10] width 18 height 7
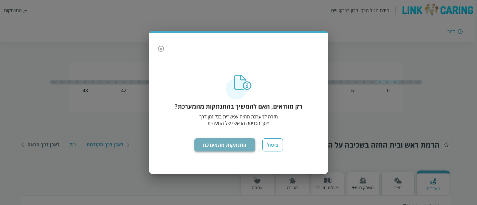
click at [229, 145] on button "התנתקות מהמערכת" at bounding box center [224, 145] width 61 height 13
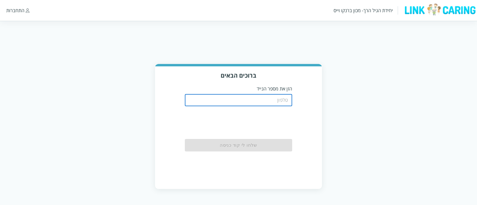
click at [274, 101] on input "tel" at bounding box center [238, 101] width 107 height 12
type input "0544499999"
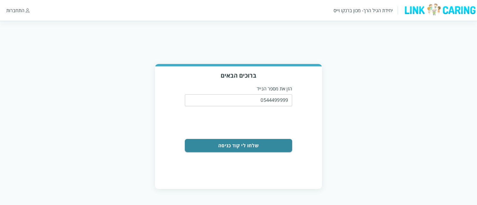
click at [270, 148] on button "שלחו לי קוד כניסה" at bounding box center [238, 145] width 107 height 13
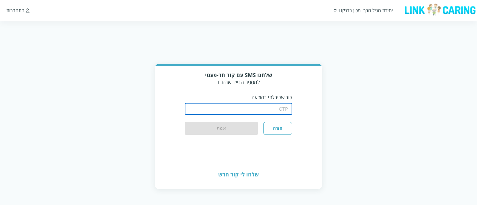
click at [269, 111] on input "string" at bounding box center [238, 109] width 107 height 12
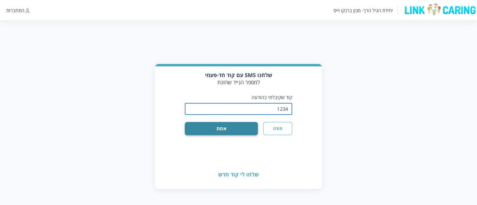
type input "1234"
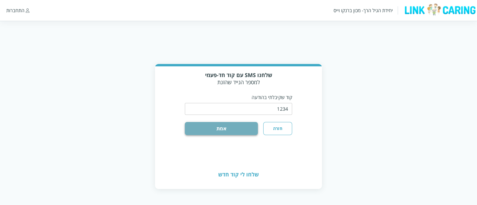
click at [252, 128] on button "אמת" at bounding box center [221, 128] width 73 height 13
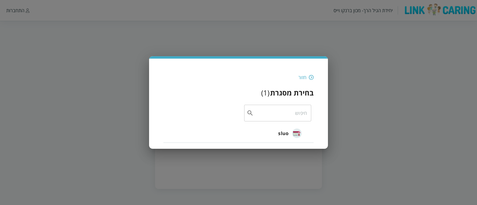
click at [298, 134] on img at bounding box center [297, 134] width 10 height 10
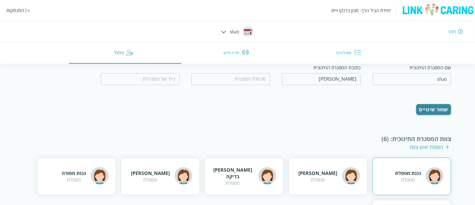
scroll to position [101, 0]
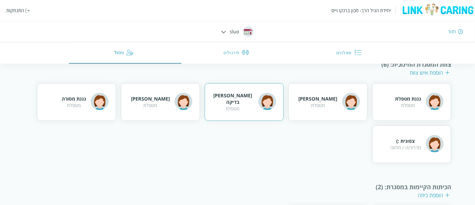
click at [255, 106] on div "רוני בדיקה מטפלת" at bounding box center [244, 102] width 64 height 20
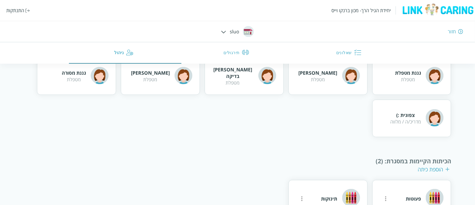
scroll to position [138, 0]
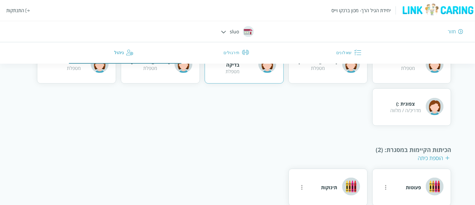
click at [258, 81] on div "רוני בדיקה מטפלת" at bounding box center [244, 65] width 79 height 38
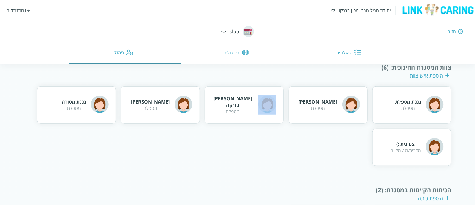
scroll to position [63, 0]
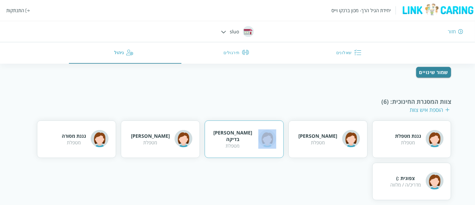
click at [263, 141] on img at bounding box center [267, 139] width 18 height 18
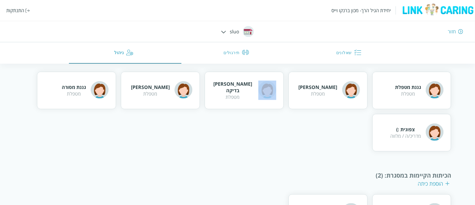
scroll to position [101, 0]
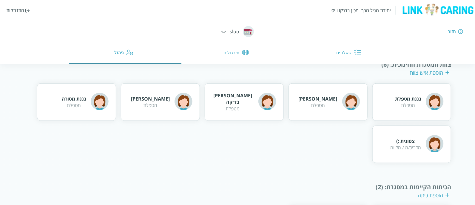
click at [229, 141] on div "גננת מטפלת מטפלת טל טריפטו מטפלת רוני בדיקה מטפלת רוני רוני מטפלת גננת מסורה מט…" at bounding box center [237, 123] width 427 height 80
drag, startPoint x: 238, startPoint y: 105, endPoint x: 281, endPoint y: 152, distance: 63.3
click at [281, 152] on div "גננת מטפלת מטפלת טל טריפטו מטפלת רוני בדיקה מטפלת רוני רוני מטפלת גננת מסורה מט…" at bounding box center [237, 123] width 427 height 80
click at [244, 49] on img "button" at bounding box center [245, 52] width 7 height 7
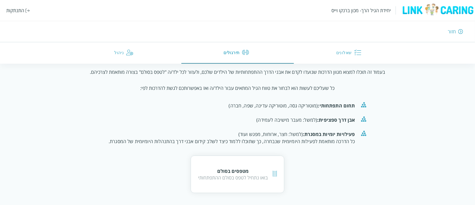
scroll to position [54, 0]
click at [359, 53] on img "button" at bounding box center [357, 52] width 7 height 7
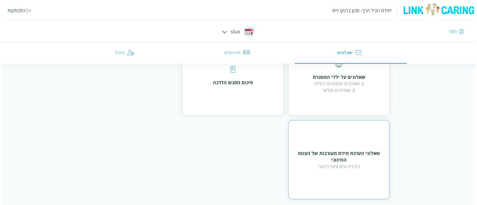
scroll to position [85, 0]
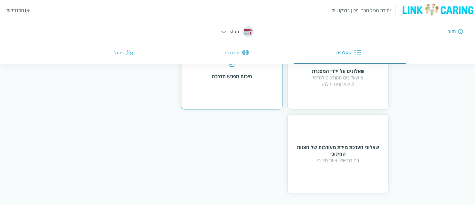
click at [260, 89] on div "סיכום מפגש הדרכה" at bounding box center [231, 69] width 101 height 79
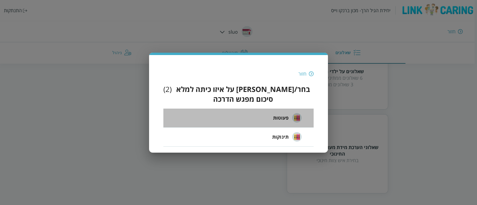
click at [276, 116] on span "פעוטות" at bounding box center [281, 117] width 16 height 7
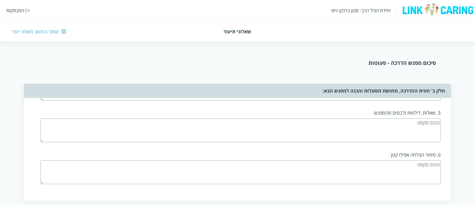
scroll to position [899, 0]
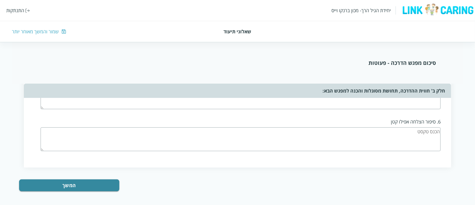
click at [28, 29] on div "שמור והמשך מאוחר יותר" at bounding box center [35, 31] width 47 height 7
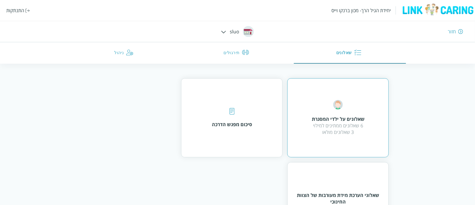
scroll to position [74, 0]
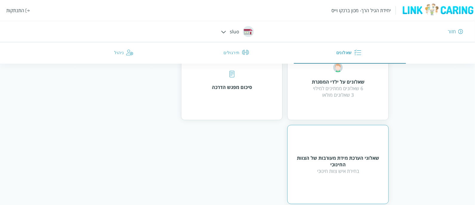
click at [344, 181] on div "שאלוני הערכת מידת מעורבות של הצוות החינוכי בחירת איש צוות חינוכי" at bounding box center [337, 164] width 101 height 79
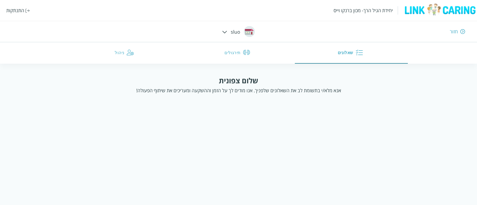
click at [451, 32] on div "חזור" at bounding box center [454, 31] width 8 height 7
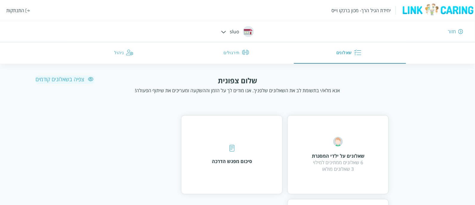
click at [54, 82] on div "צפיה בשאלונים קודמים" at bounding box center [64, 79] width 59 height 7
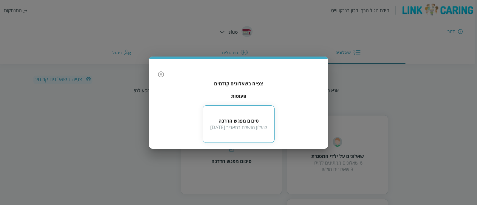
click at [255, 128] on div "שאלון הושלם בתאריך 2025-09-02" at bounding box center [238, 127] width 57 height 7
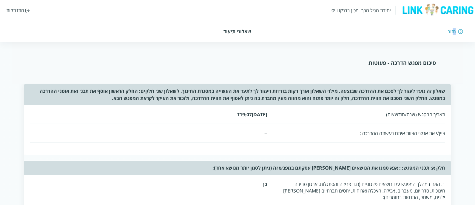
click at [454, 32] on div "חזור" at bounding box center [451, 31] width 8 height 7
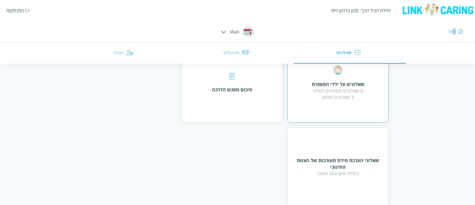
scroll to position [74, 0]
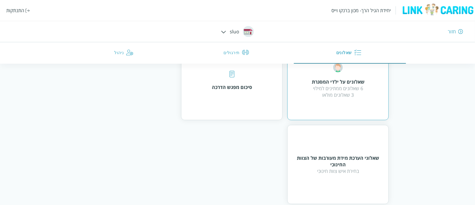
click at [342, 81] on div "שאלונים על ילדי המסגרת" at bounding box center [338, 82] width 53 height 7
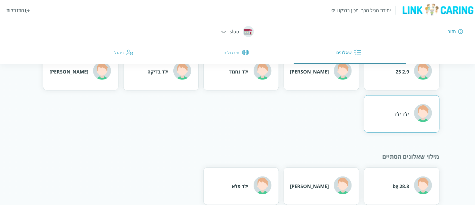
scroll to position [90, 0]
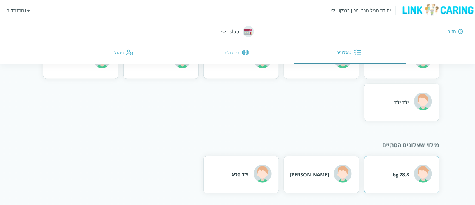
click at [396, 180] on div "28.8 bg" at bounding box center [412, 174] width 39 height 19
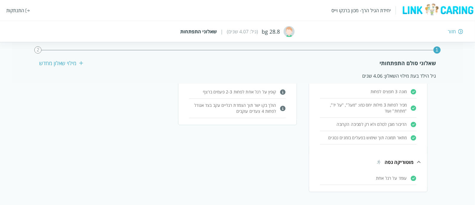
scroll to position [238, 0]
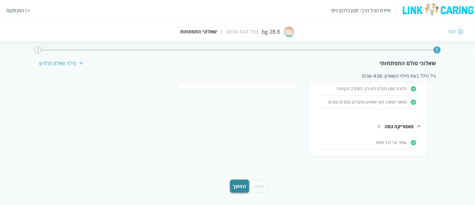
click at [232, 182] on button "המשך" at bounding box center [239, 186] width 19 height 13
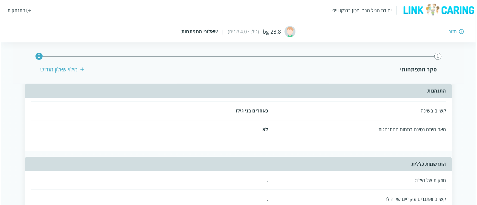
scroll to position [739, 0]
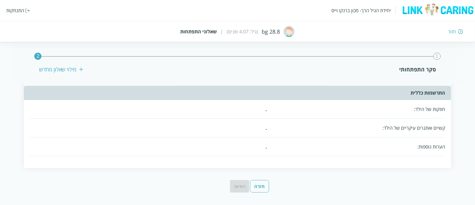
click at [24, 13] on div "התנתקות" at bounding box center [15, 10] width 18 height 7
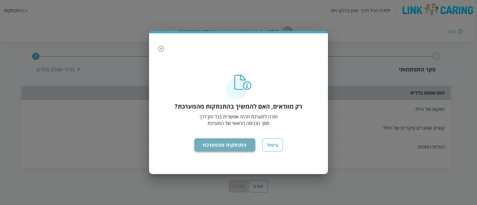
click at [232, 147] on button "התנתקות מהמערכת" at bounding box center [224, 145] width 61 height 13
